Goal: Transaction & Acquisition: Purchase product/service

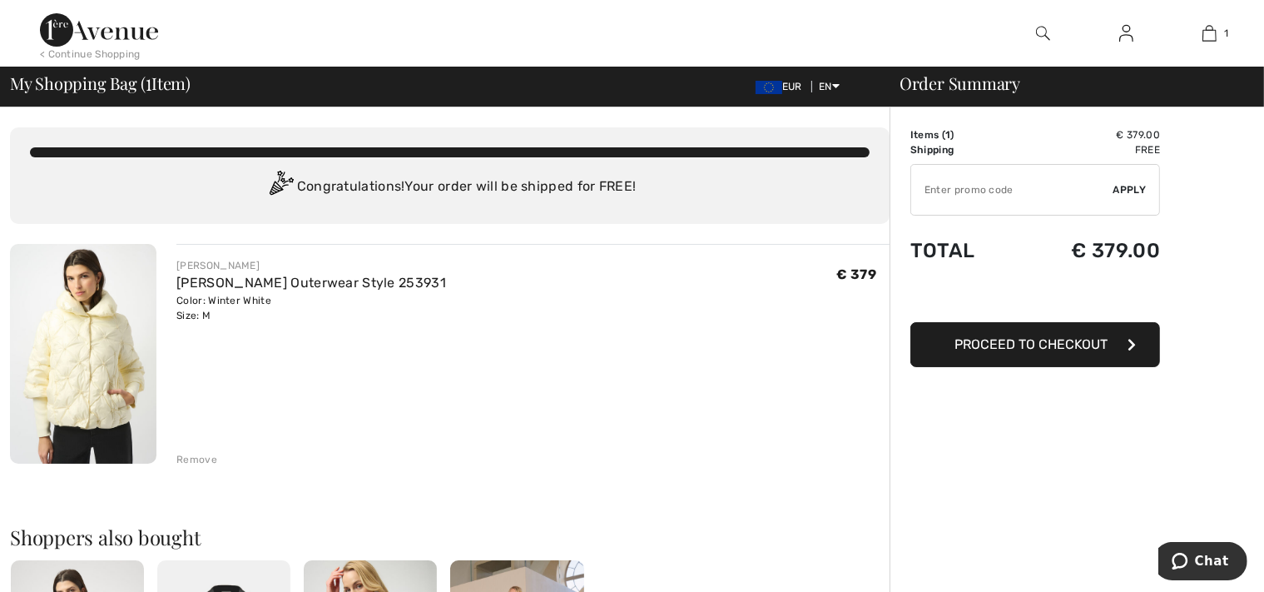
click at [950, 181] on input "TEXT" at bounding box center [1012, 190] width 202 height 50
type input "NEW10"
click at [1050, 348] on span "Proceed to Checkout" at bounding box center [1030, 344] width 153 height 16
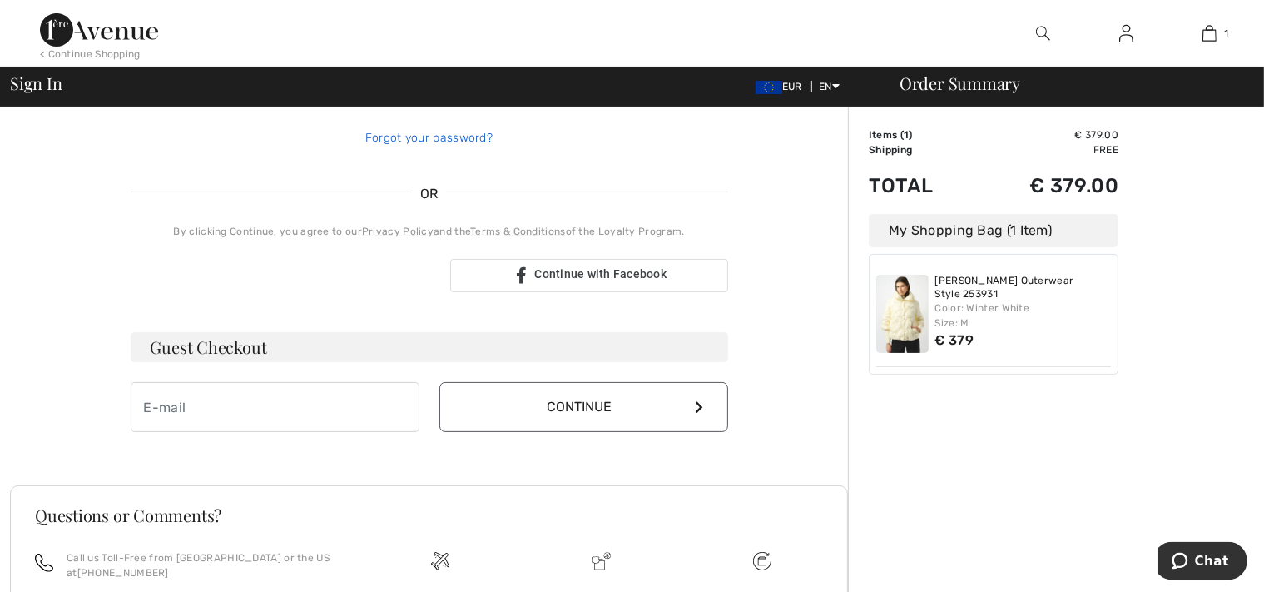
scroll to position [303, 0]
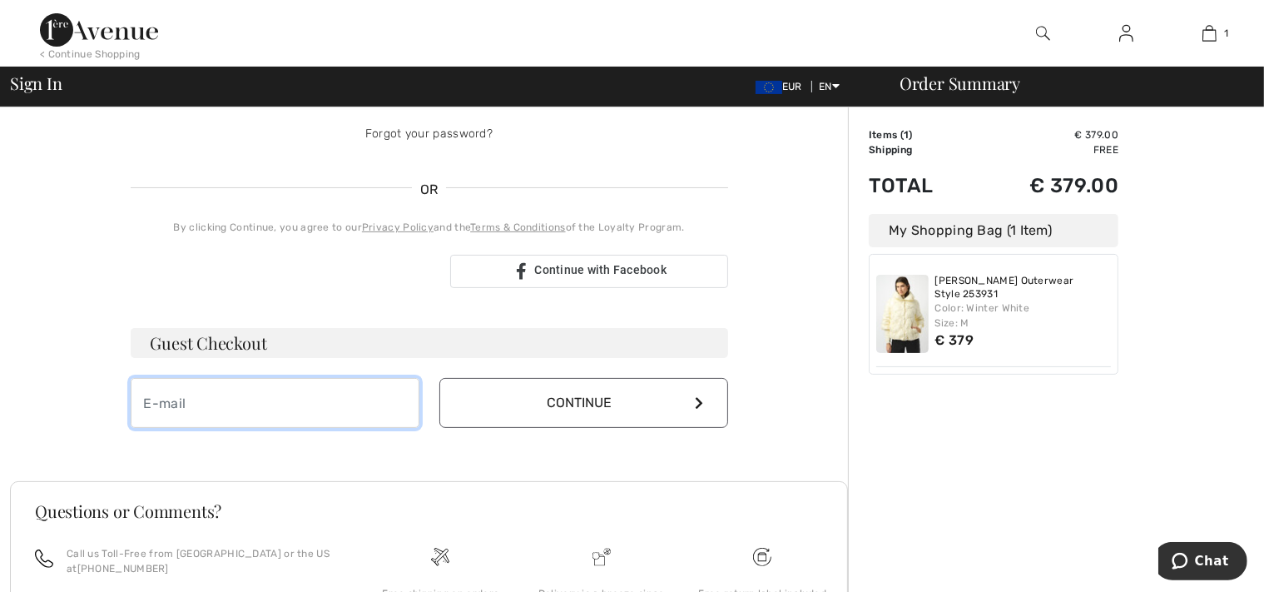
click at [286, 405] on input "email" at bounding box center [275, 403] width 289 height 50
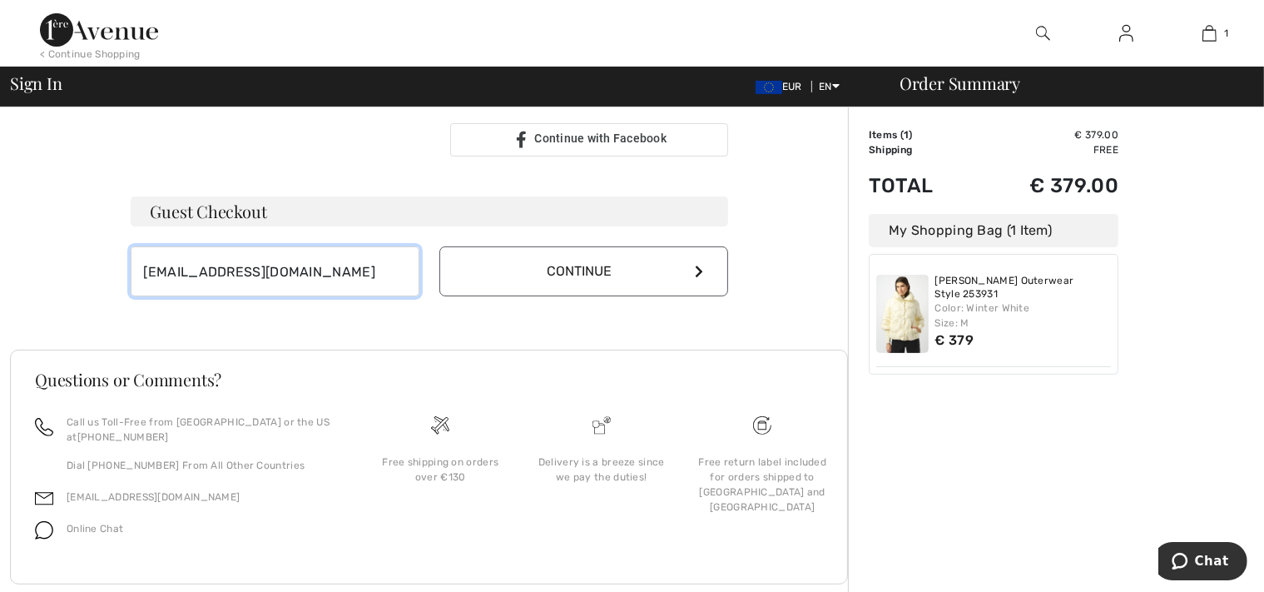
type input "jbiniek@furnimeb.com"
click at [601, 265] on button "Continue" at bounding box center [583, 271] width 289 height 50
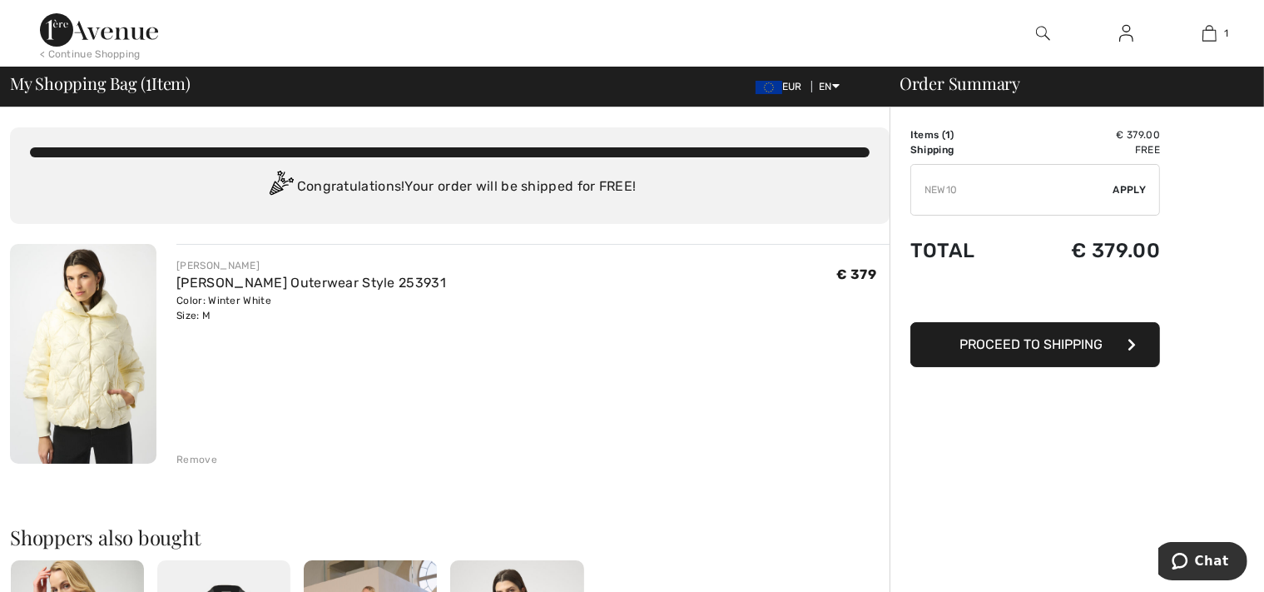
click at [1132, 191] on span "Apply" at bounding box center [1129, 189] width 33 height 15
click at [1040, 344] on span "Proceed to Shipping" at bounding box center [1030, 344] width 143 height 16
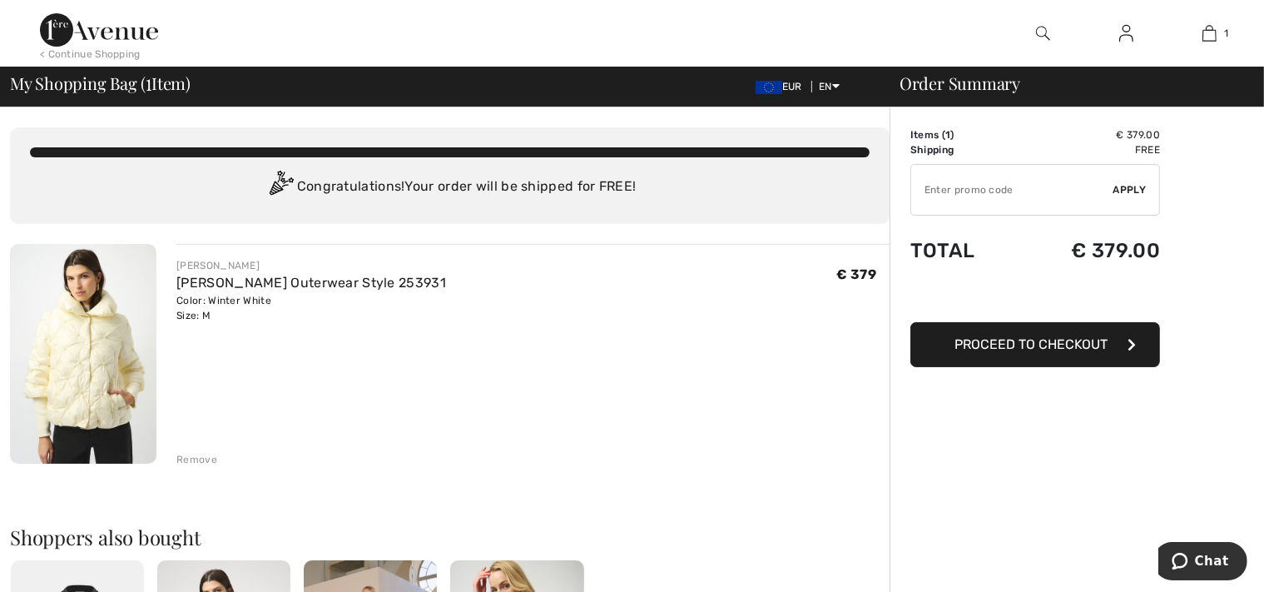
click at [1014, 343] on span "Proceed to Checkout" at bounding box center [1030, 344] width 153 height 16
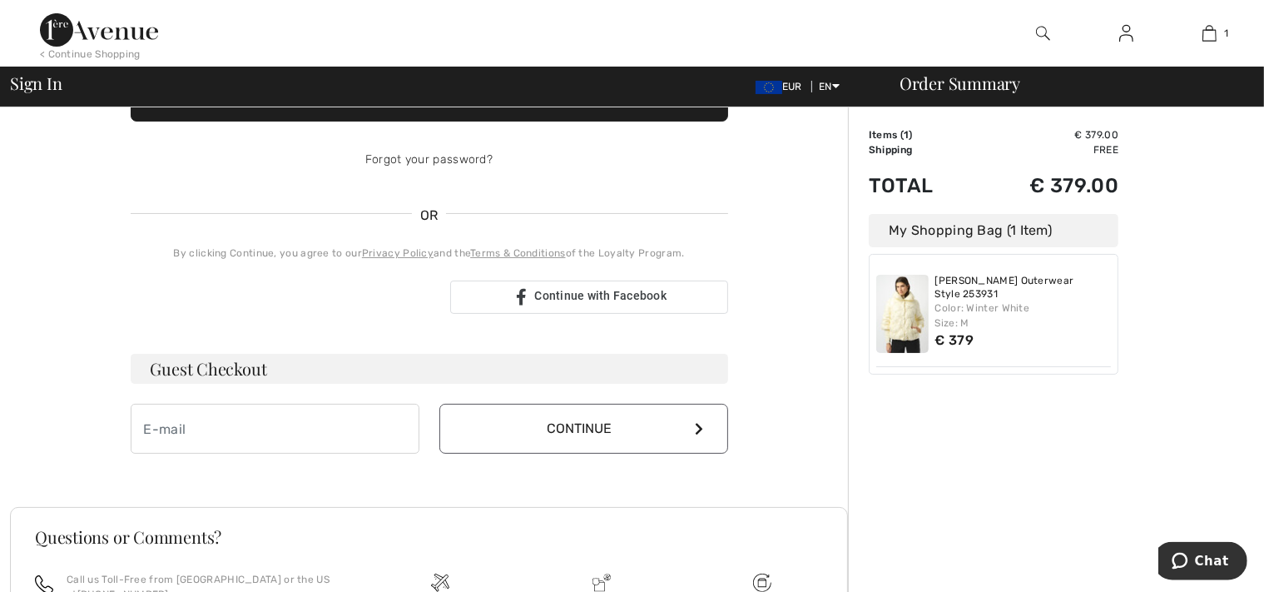
scroll to position [275, 0]
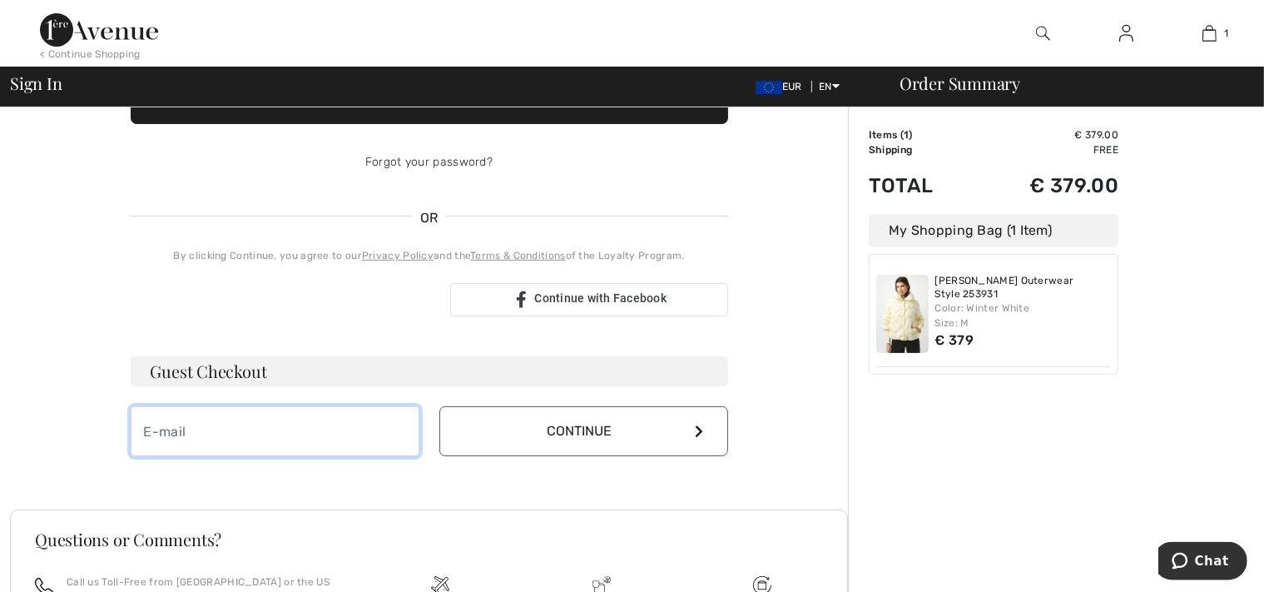
click at [205, 427] on input "email" at bounding box center [275, 431] width 289 height 50
type input "[EMAIL_ADDRESS][DOMAIN_NAME]"
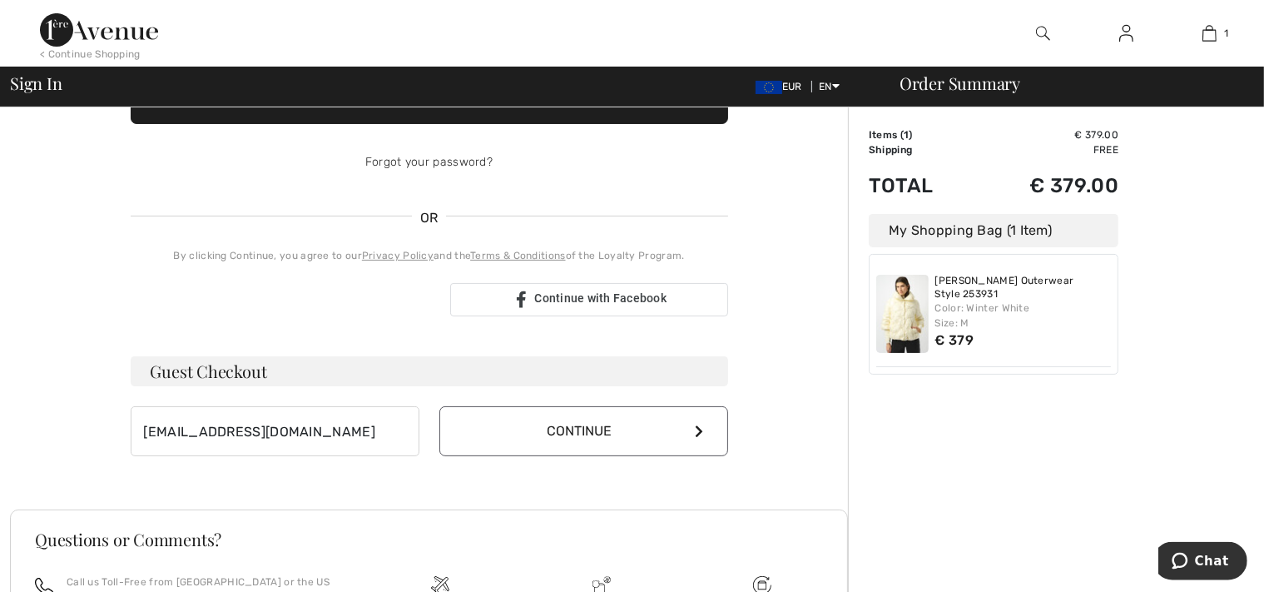
click at [540, 429] on button "Continue" at bounding box center [583, 431] width 289 height 50
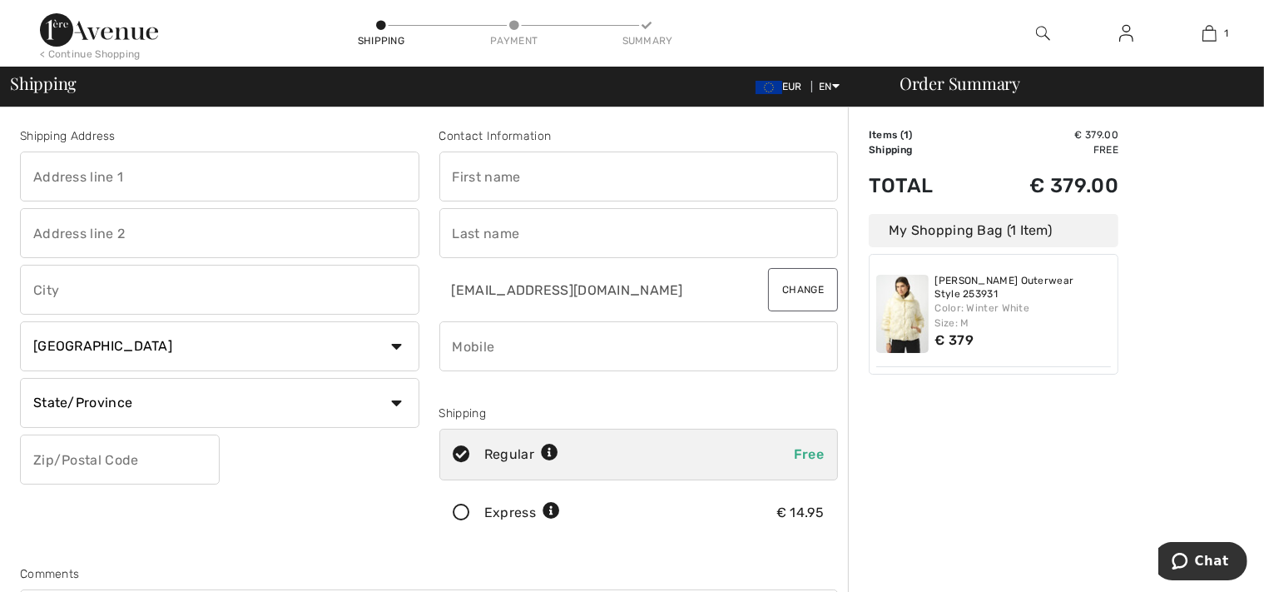
click at [216, 176] on input "text" at bounding box center [219, 176] width 399 height 50
type input "RYDZOWA 3"
click at [62, 305] on input "text" at bounding box center [219, 290] width 399 height 50
click at [58, 235] on input "text" at bounding box center [219, 233] width 399 height 50
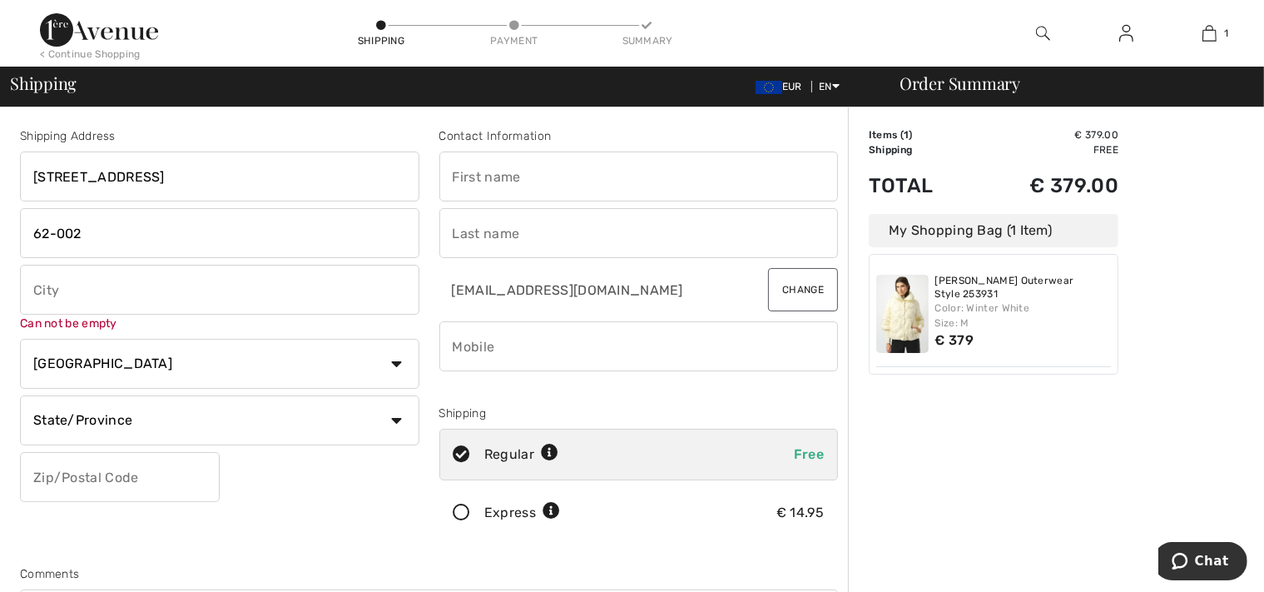
type input "62-002"
click at [48, 285] on input "text" at bounding box center [219, 290] width 399 height 50
type input "ZLOTNIKI"
click at [77, 373] on div "Shipping Address RYDZOWA 3 62-002 ZLOTNIKI Can not be empty Country Canada Unit…" at bounding box center [219, 336] width 419 height 418
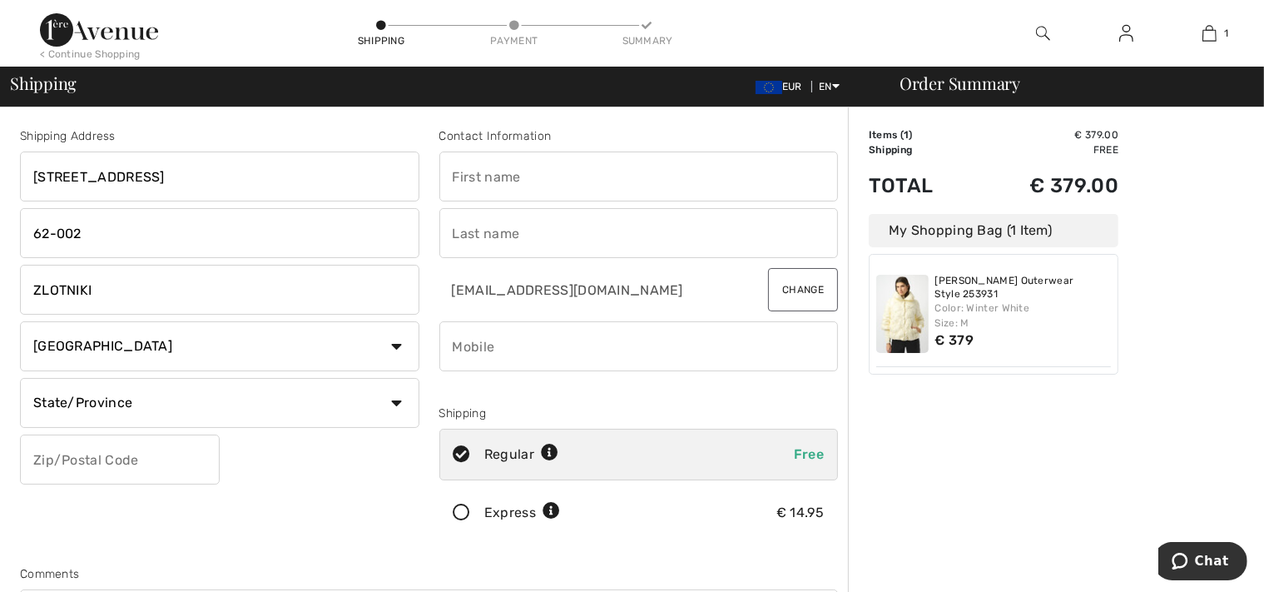
select select "PL"
click option "[GEOGRAPHIC_DATA]" at bounding box center [0, 0] width 0 height 0
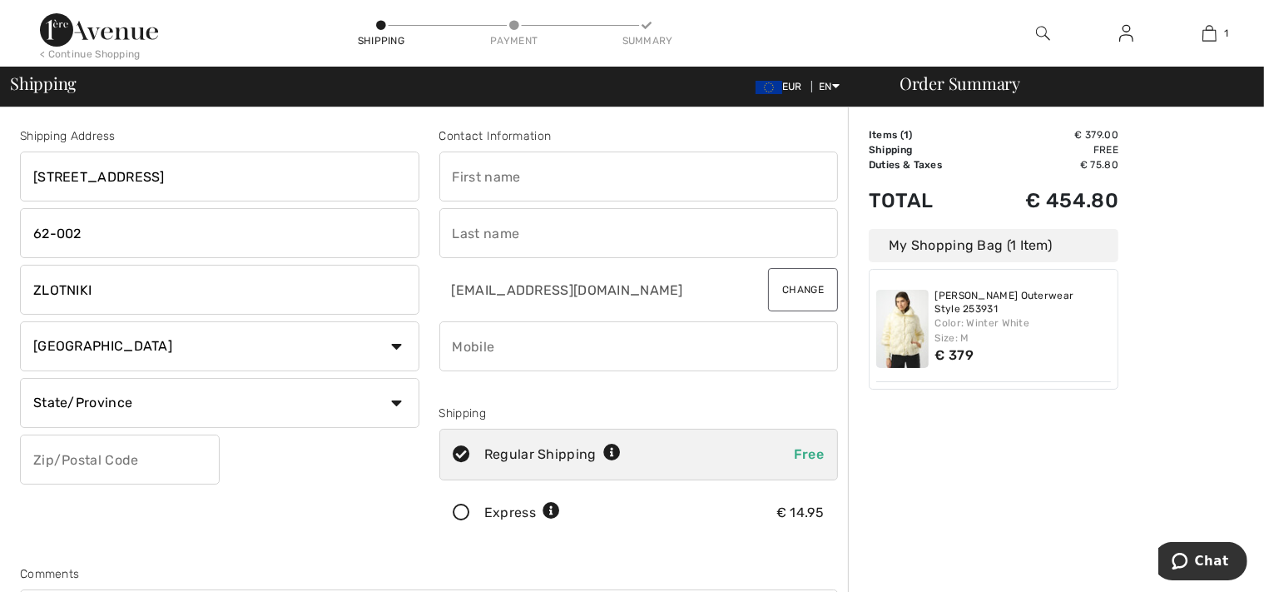
click at [102, 453] on input "text" at bounding box center [120, 459] width 200 height 50
type input "62002"
click at [105, 234] on input "62-002" at bounding box center [219, 233] width 399 height 50
type input "6"
select select "WP"
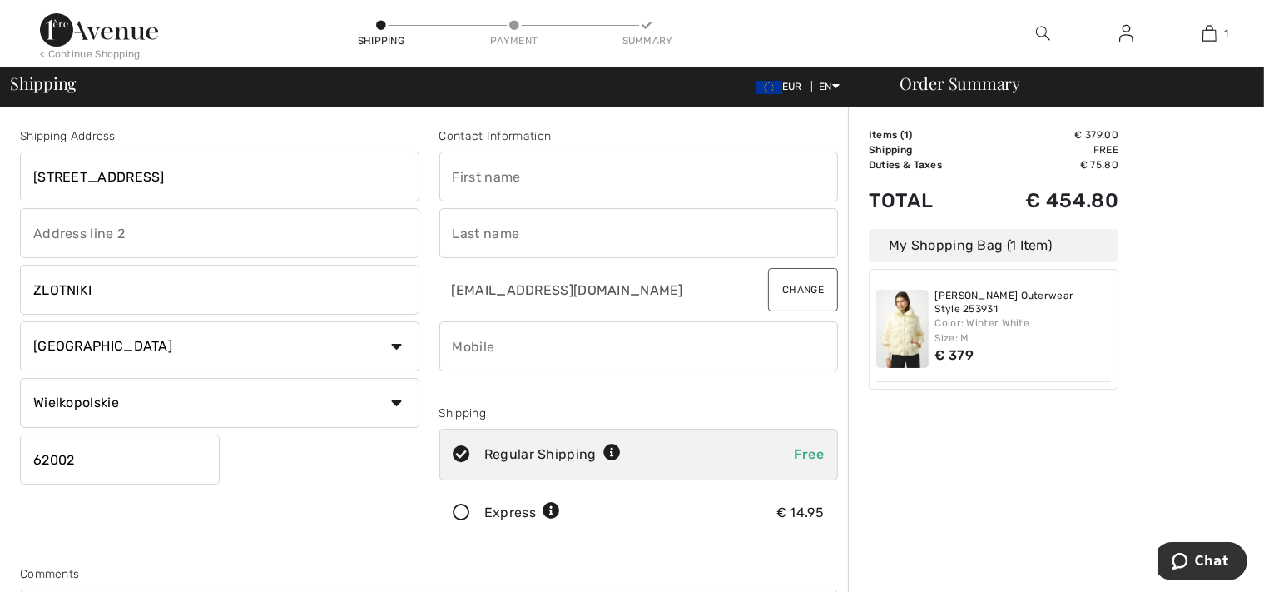
click option "Wielkopolskie" at bounding box center [0, 0] width 0 height 0
click at [599, 180] on input "text" at bounding box center [638, 176] width 399 height 50
type input "JOLANTA"
click at [566, 219] on input "text" at bounding box center [638, 233] width 399 height 50
type input "PIKUL"
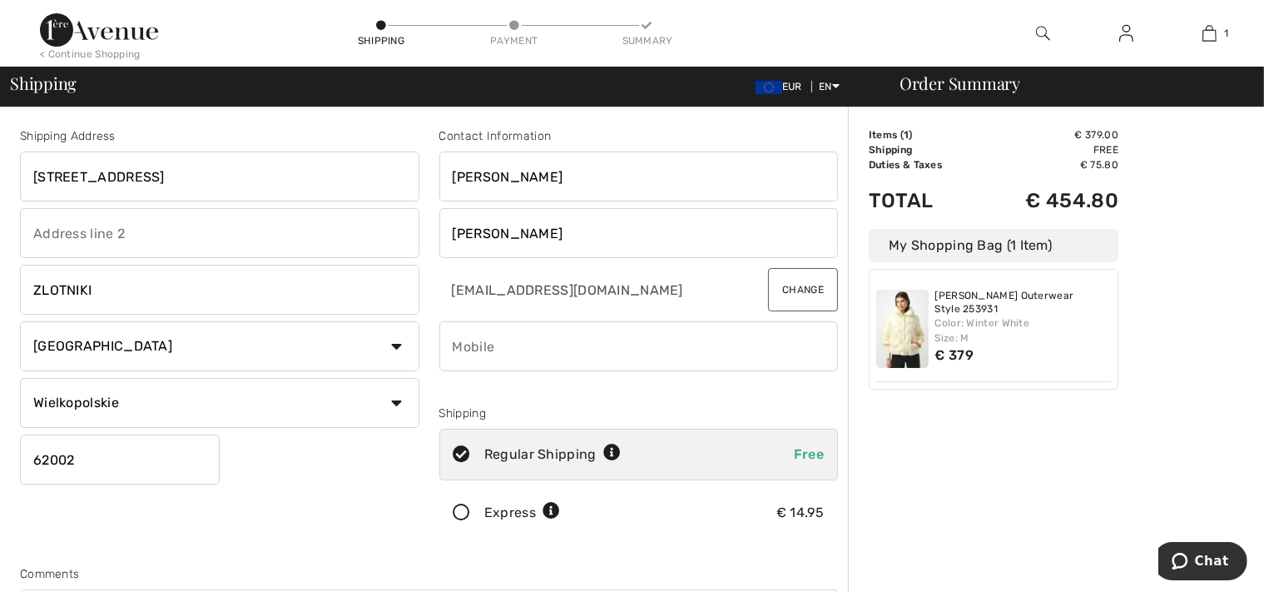
click at [556, 348] on input "phone" at bounding box center [638, 346] width 399 height 50
type input "+"
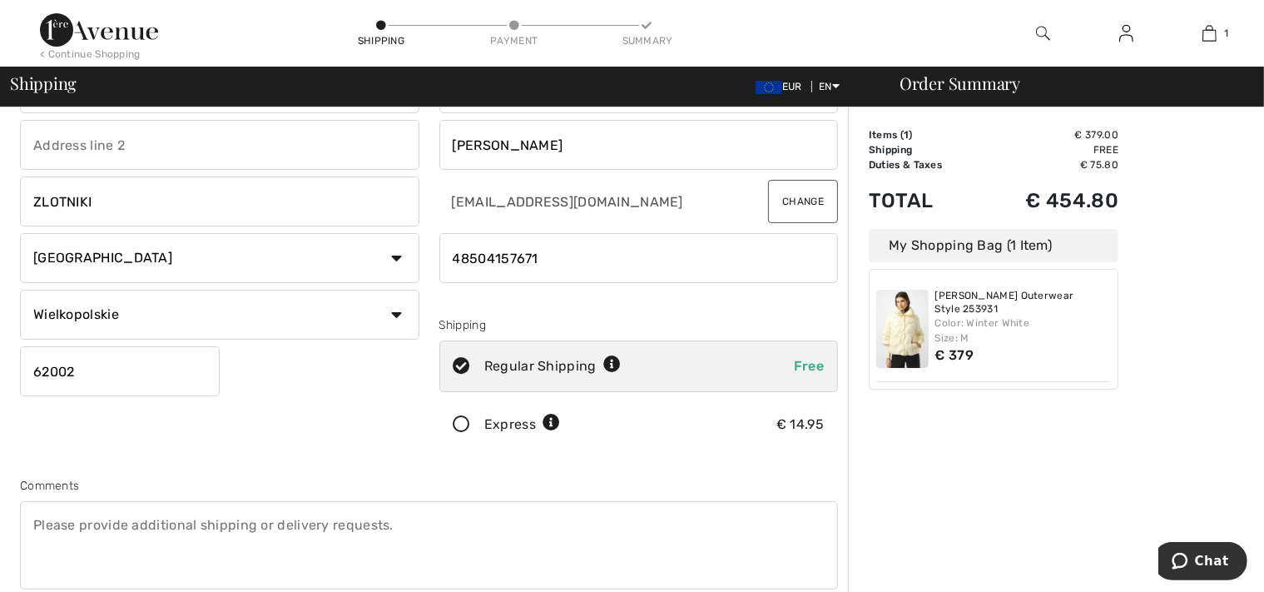
scroll to position [79, 0]
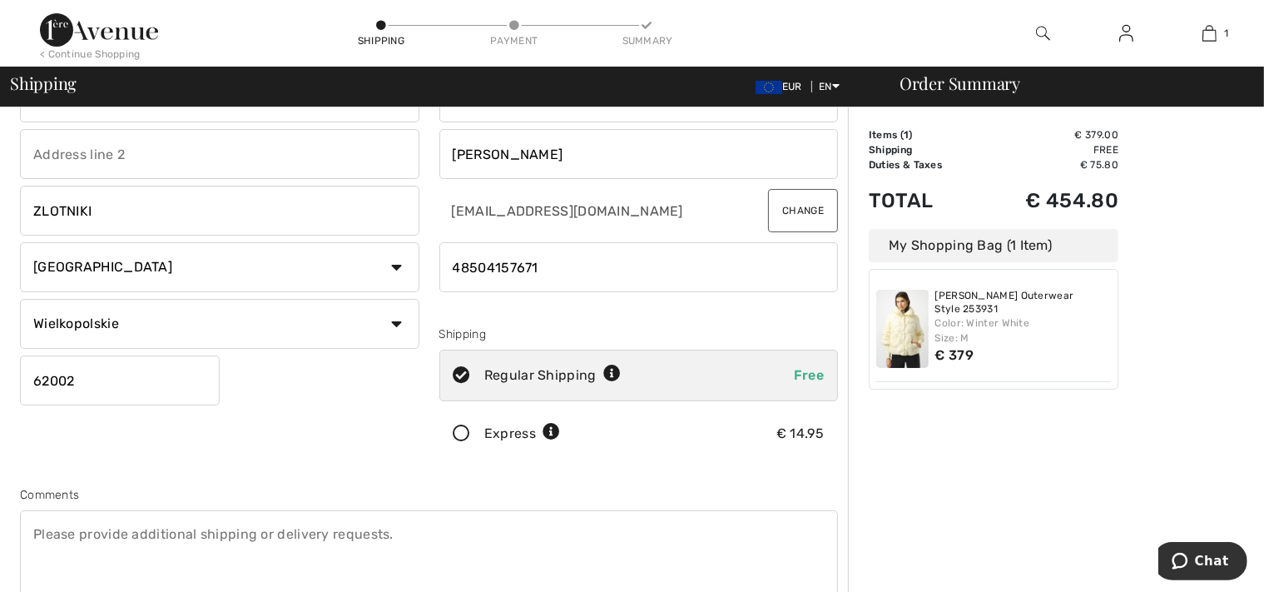
type input "48504157671"
click at [465, 432] on icon at bounding box center [462, 433] width 44 height 17
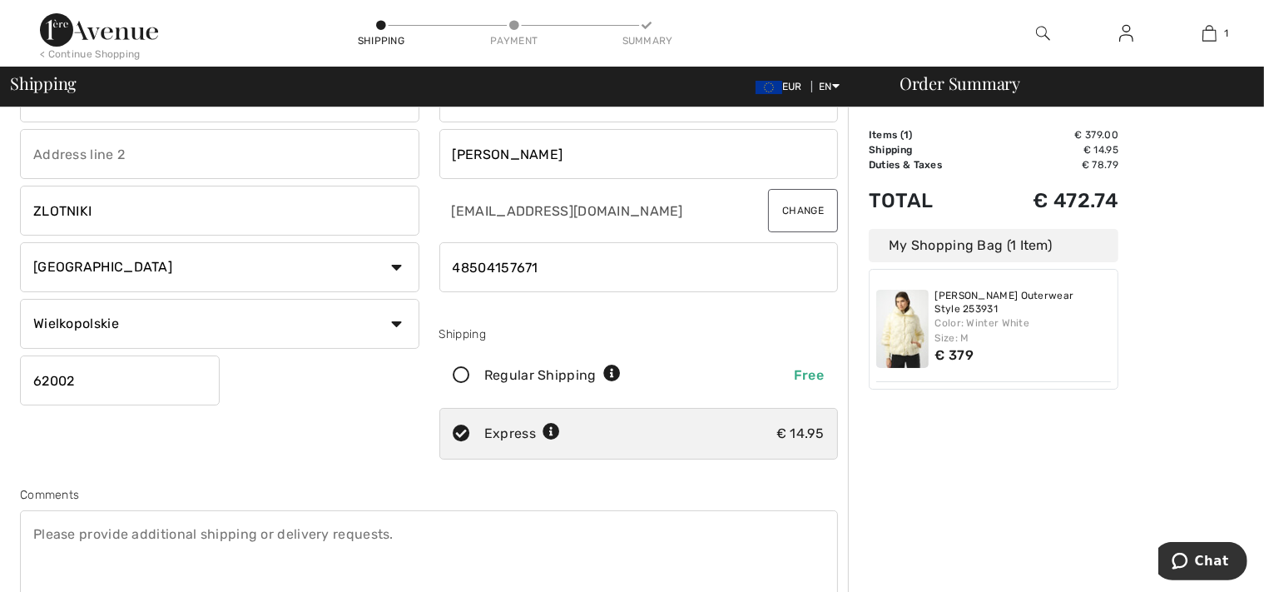
click at [461, 374] on icon at bounding box center [462, 375] width 44 height 17
radio input "true"
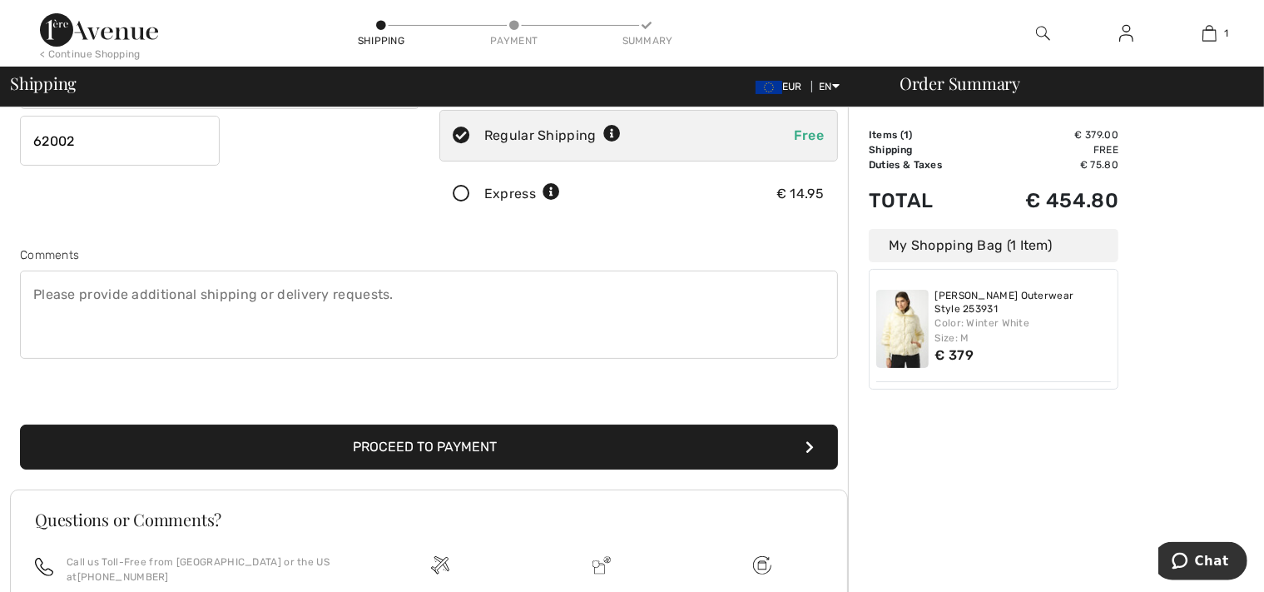
scroll to position [331, 0]
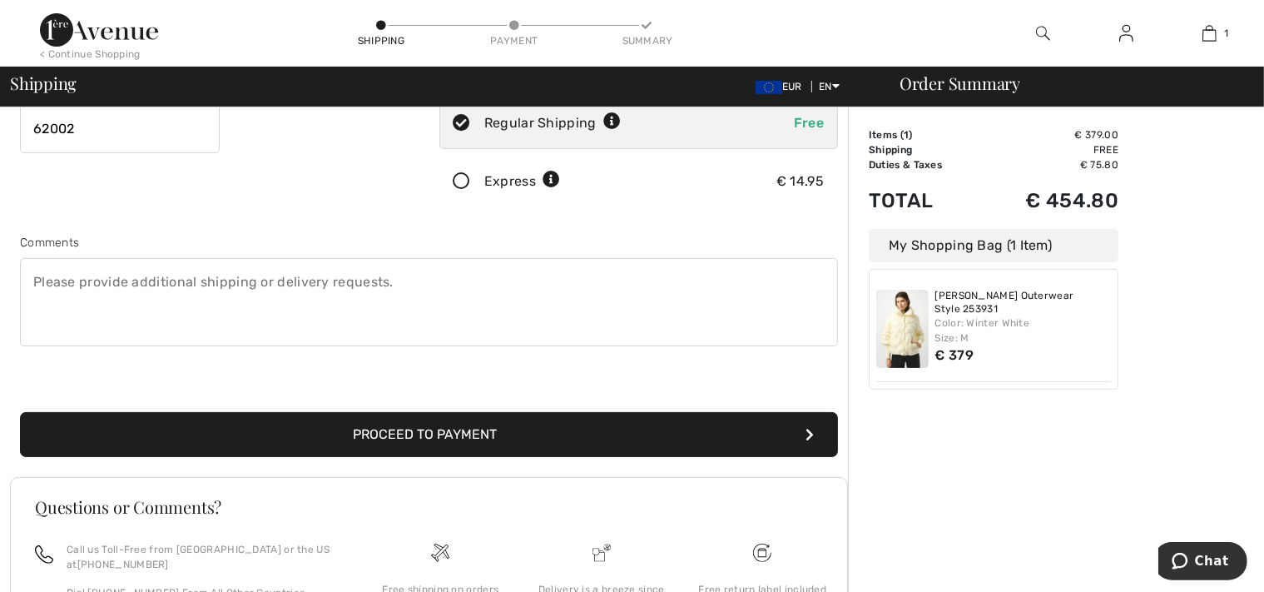
click at [533, 424] on button "Proceed to Payment" at bounding box center [429, 434] width 818 height 45
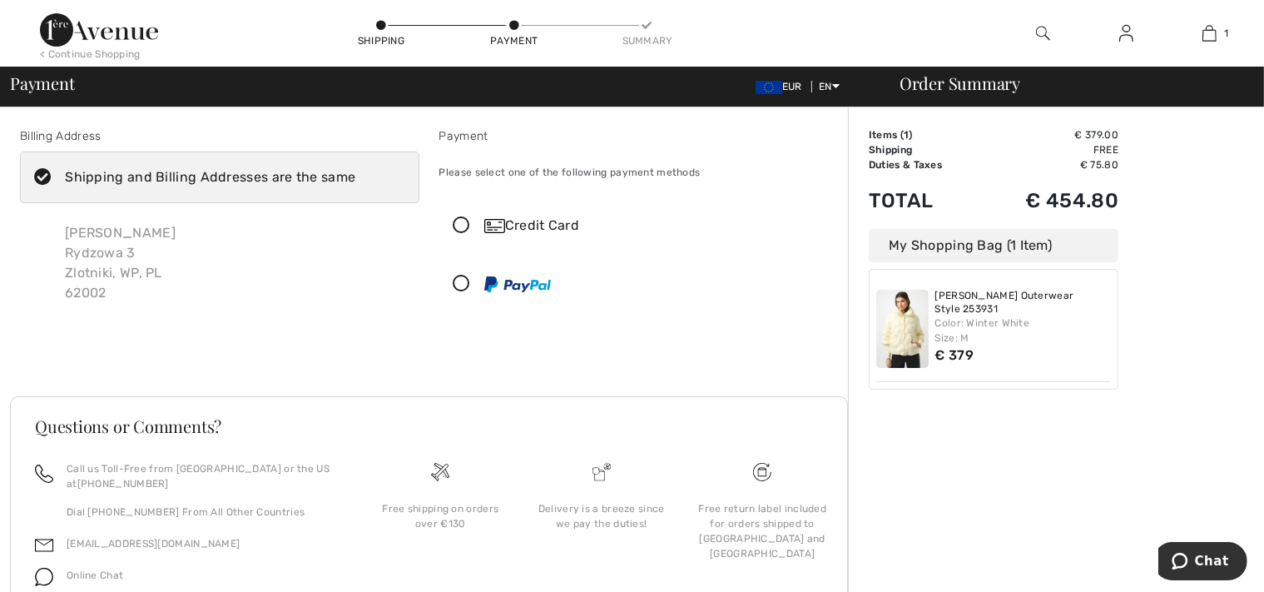
click at [463, 225] on icon at bounding box center [462, 225] width 44 height 17
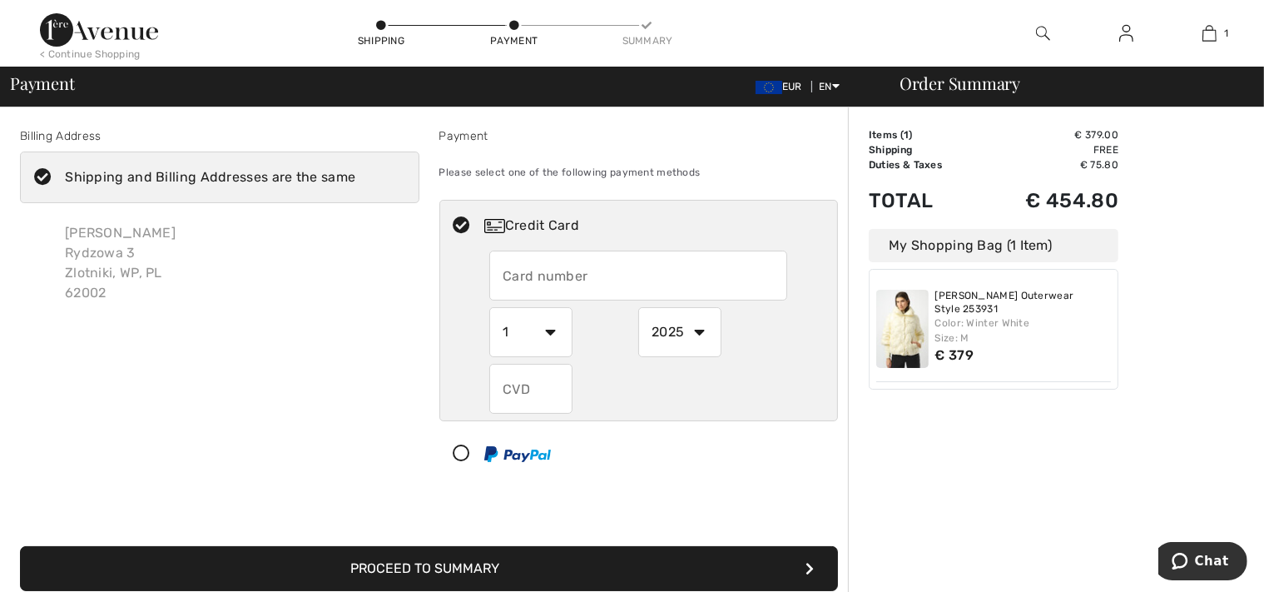
click at [594, 271] on input "text" at bounding box center [638, 275] width 298 height 50
type input "[CREDIT_CARD_NUMBER]"
click at [489, 307] on select "1 2 3 4 5 6 7 8 9 10 11 12" at bounding box center [530, 332] width 83 height 50
click at [667, 387] on div at bounding box center [638, 389] width 298 height 50
click at [638, 307] on select "2025 2026 2027 2028 2029 2030 2031 2032 2033 2034 2035" at bounding box center [679, 332] width 83 height 50
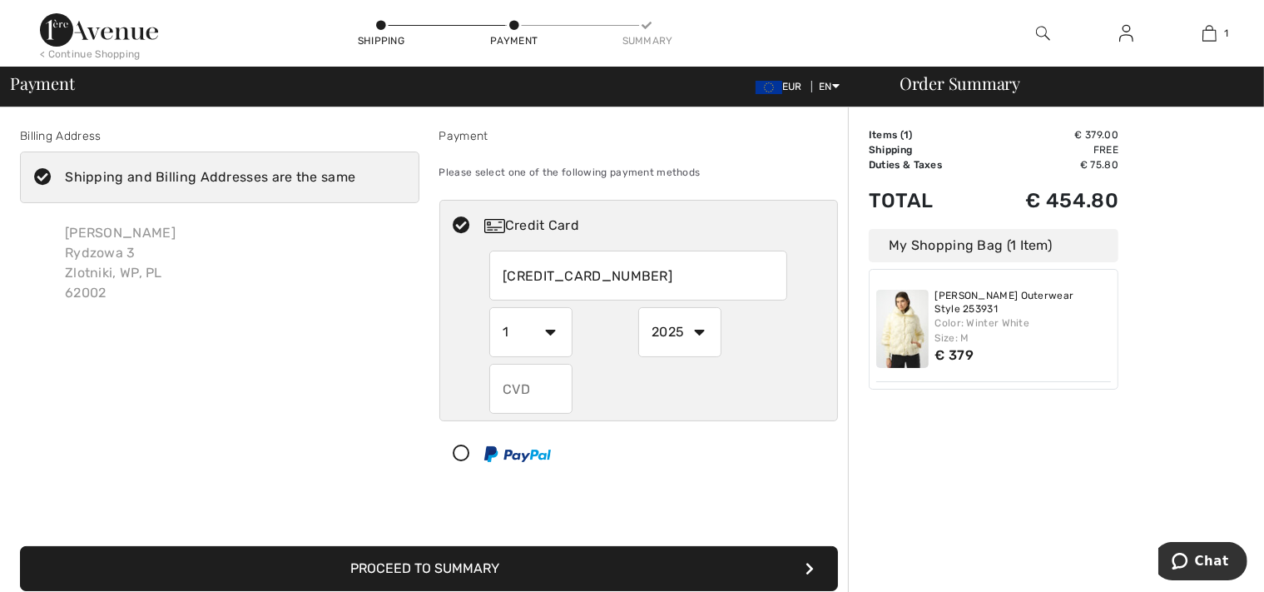
click at [489, 307] on select "1 2 3 4 5 6 7 8 9 10 11 12" at bounding box center [530, 332] width 83 height 50
select select "11"
click option "11" at bounding box center [0, 0] width 0 height 0
click at [638, 307] on select "2025 2026 2027 2028 2029 2030 2031 2032 2033 2034 2035" at bounding box center [679, 332] width 83 height 50
select select "2027"
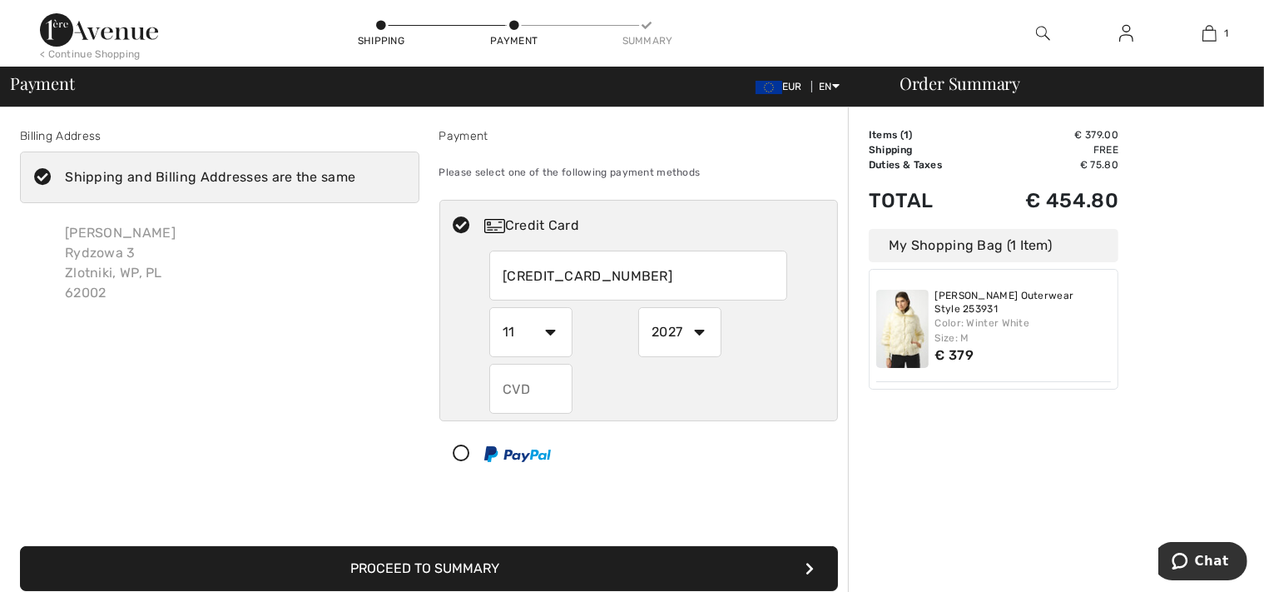
click option "2027" at bounding box center [0, 0] width 0 height 0
click at [544, 387] on input "text" at bounding box center [530, 389] width 83 height 50
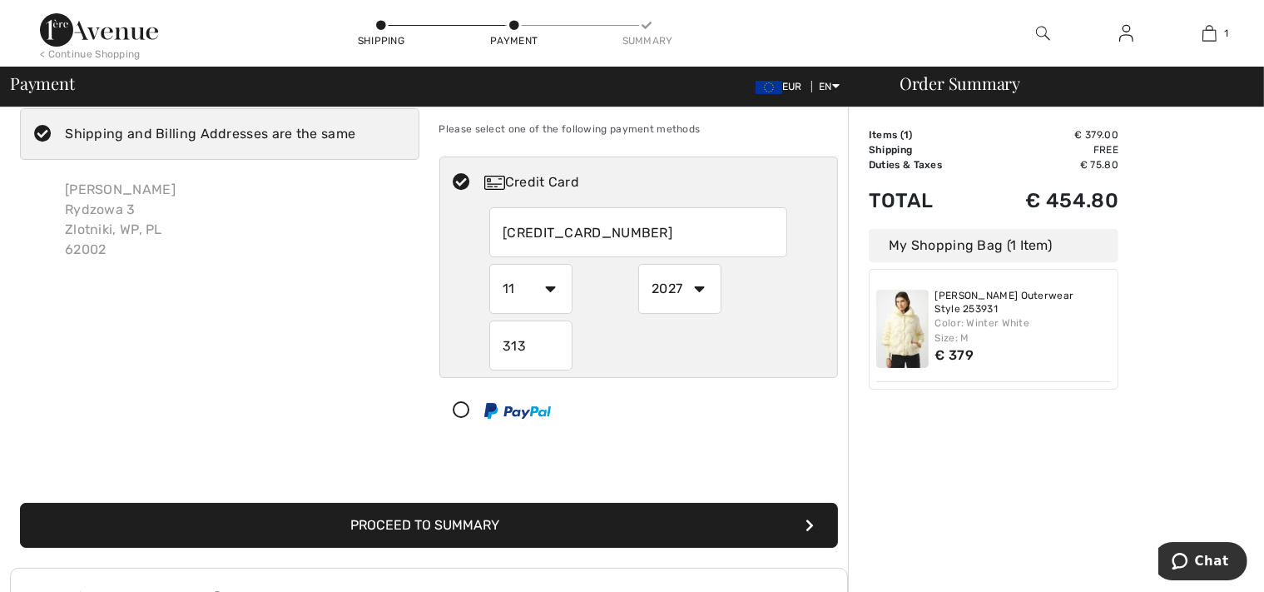
scroll to position [44, 0]
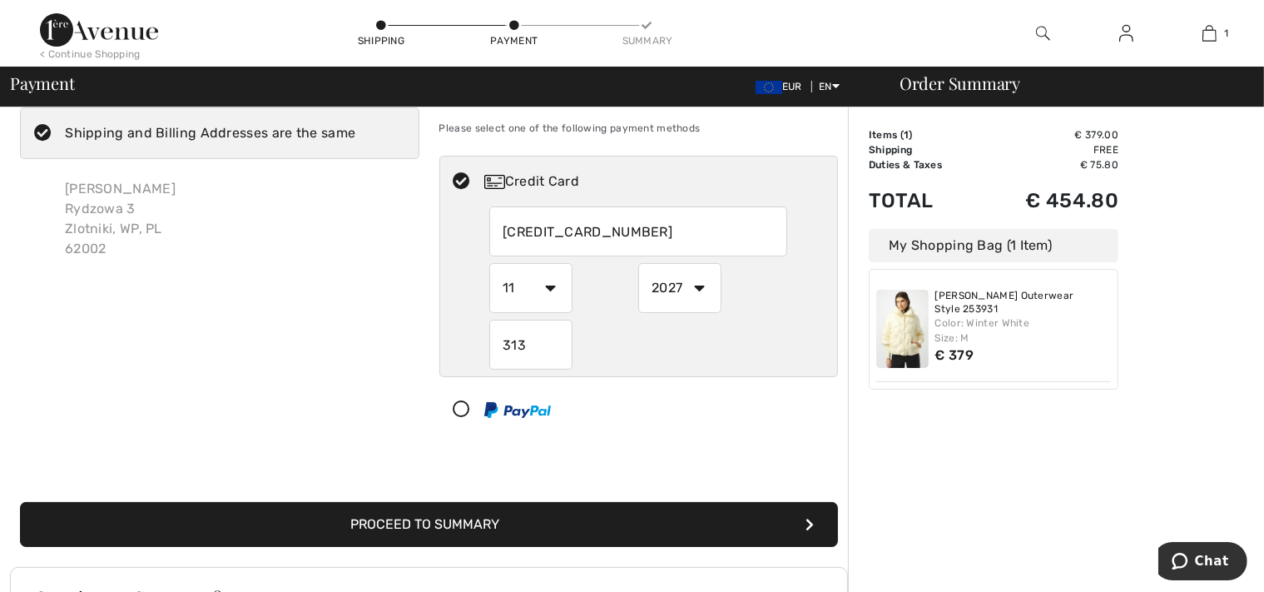
type input "313"
click at [491, 523] on button "Proceed to Summary" at bounding box center [429, 524] width 818 height 45
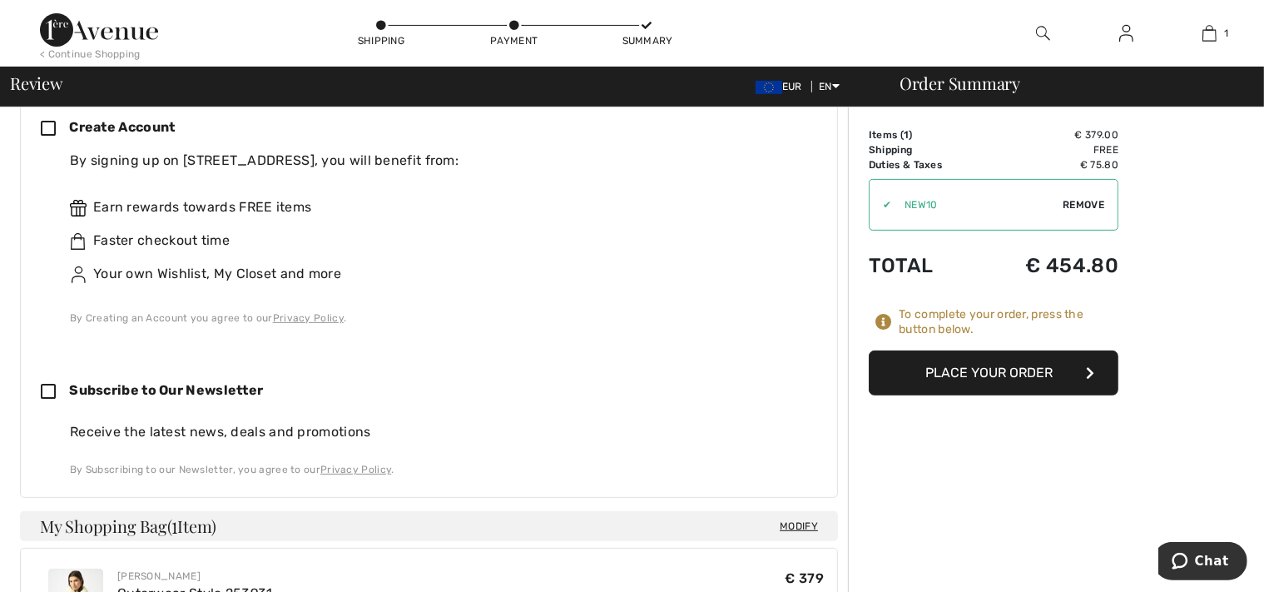
scroll to position [460, 0]
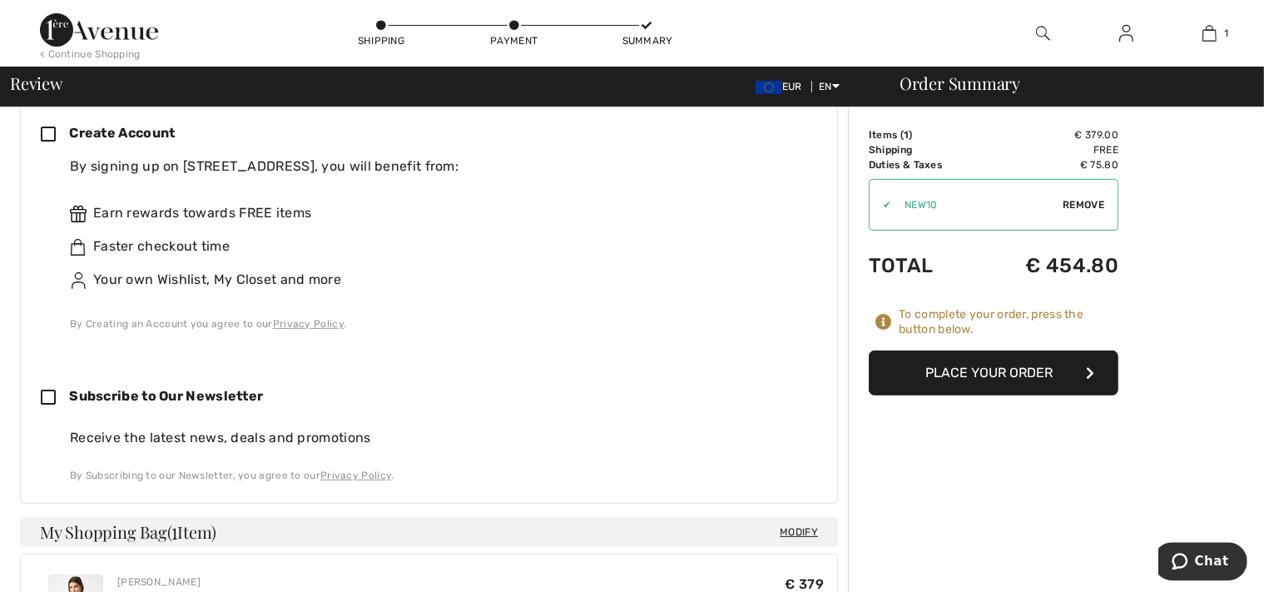
click at [978, 370] on button "Place Your Order" at bounding box center [994, 372] width 250 height 45
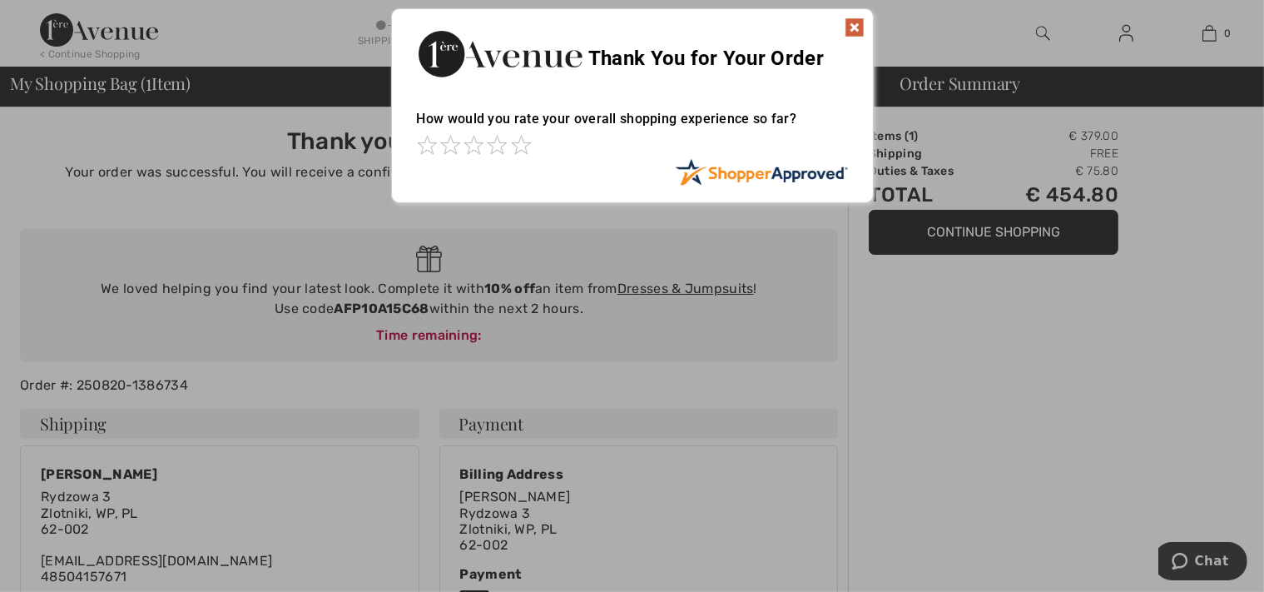
click at [850, 25] on img at bounding box center [854, 27] width 20 height 20
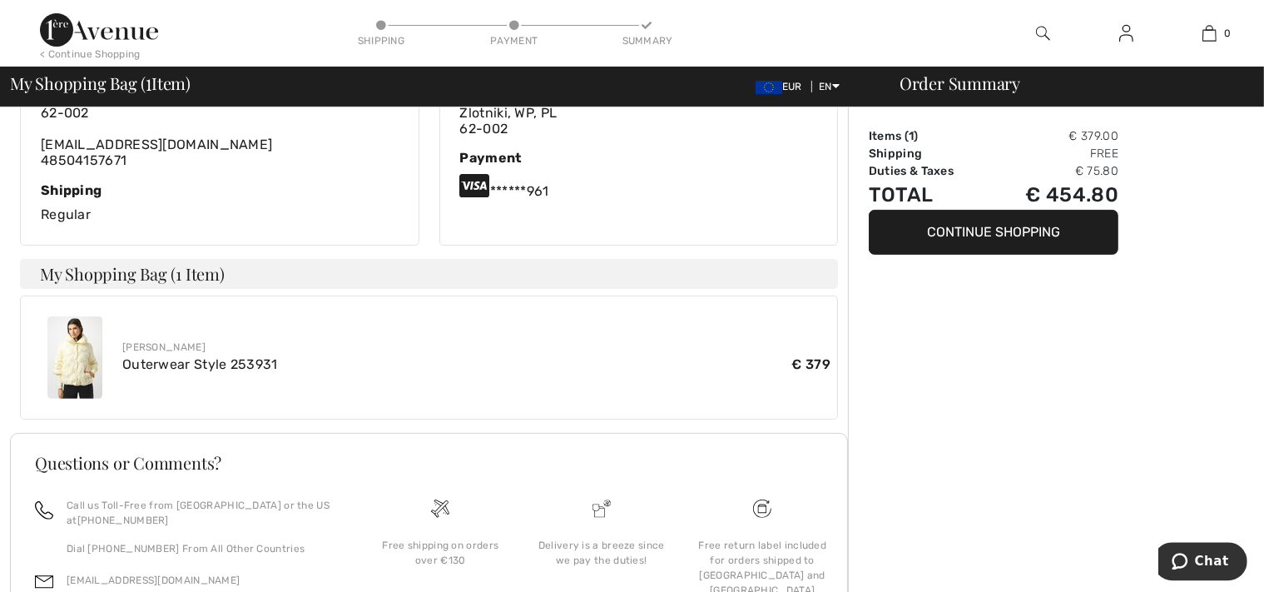
scroll to position [532, 0]
